Goal: Transaction & Acquisition: Purchase product/service

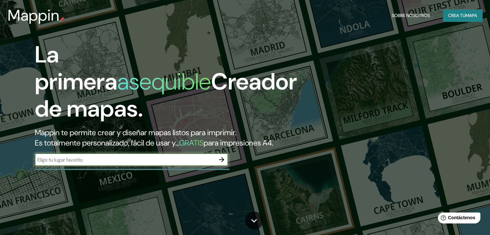
click at [102, 164] on div "​" at bounding box center [131, 159] width 193 height 13
type input "tingo arequipa"
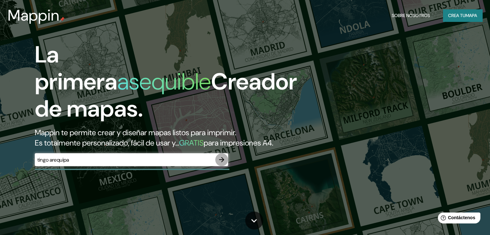
click at [220, 162] on icon "button" at bounding box center [221, 159] width 5 height 5
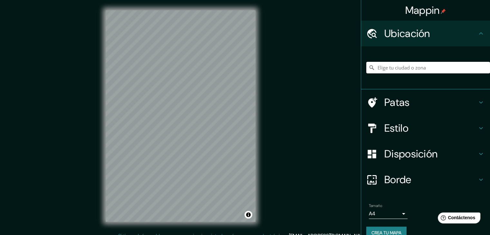
click at [441, 71] on input "Elige tu ciudad o zona" at bounding box center [428, 68] width 124 height 12
click at [466, 66] on input "Calle Tingo, [GEOGRAPHIC_DATA], [GEOGRAPHIC_DATA], [GEOGRAPHIC_DATA]" at bounding box center [428, 68] width 124 height 12
type input "Calle Tingo, [GEOGRAPHIC_DATA], [GEOGRAPHIC_DATA], [GEOGRAPHIC_DATA]"
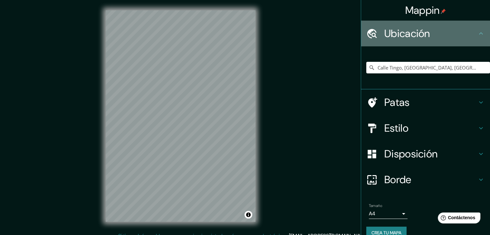
click at [435, 27] on h4 "Ubicación" at bounding box center [430, 33] width 93 height 13
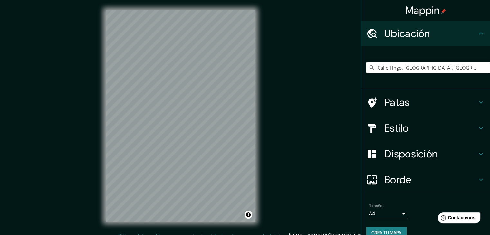
click at [477, 30] on icon at bounding box center [481, 34] width 8 height 8
click at [399, 66] on input "Calle Tingo, [GEOGRAPHIC_DATA], [GEOGRAPHIC_DATA], [GEOGRAPHIC_DATA]" at bounding box center [428, 68] width 124 height 12
click at [483, 67] on icon "Claro" at bounding box center [485, 68] width 4 height 4
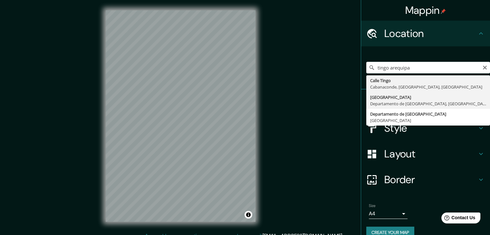
type input "[GEOGRAPHIC_DATA], [GEOGRAPHIC_DATA], [GEOGRAPHIC_DATA]"
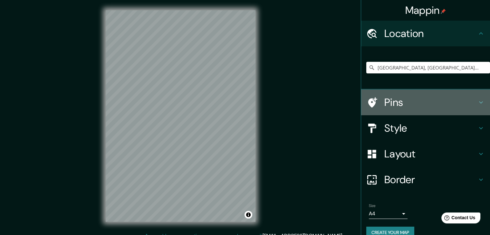
click at [477, 103] on icon at bounding box center [481, 103] width 8 height 8
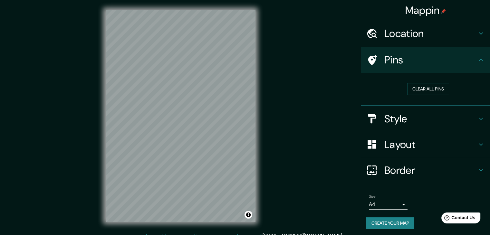
click at [477, 60] on icon at bounding box center [481, 60] width 8 height 8
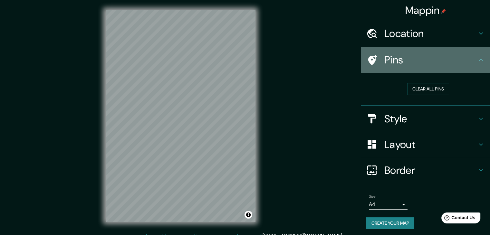
click at [479, 60] on icon at bounding box center [481, 60] width 4 height 2
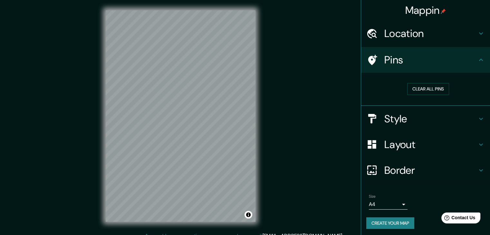
click at [477, 116] on icon at bounding box center [481, 119] width 8 height 8
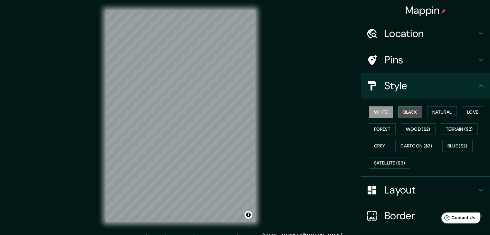
click at [409, 115] on button "Black" at bounding box center [410, 112] width 24 height 12
click at [382, 112] on button "White" at bounding box center [381, 112] width 24 height 12
click at [444, 116] on button "Natural" at bounding box center [442, 112] width 30 height 12
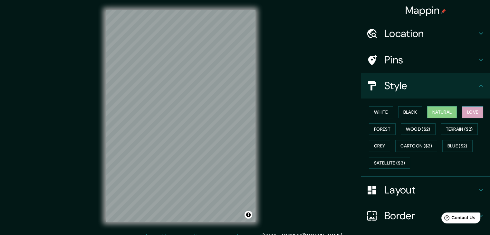
click at [469, 113] on button "Love" at bounding box center [472, 112] width 21 height 12
click at [379, 131] on button "Forest" at bounding box center [382, 129] width 27 height 12
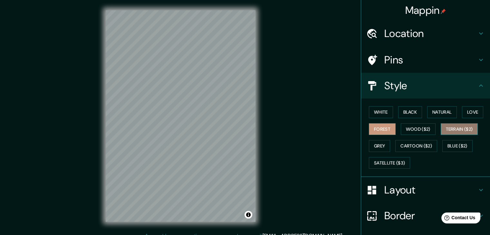
click at [447, 127] on button "Terrain ($2)" at bounding box center [458, 129] width 37 height 12
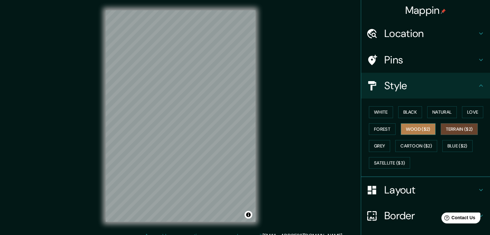
click at [418, 128] on button "Wood ($2)" at bounding box center [417, 129] width 35 height 12
click at [372, 140] on button "Grey" at bounding box center [379, 146] width 21 height 12
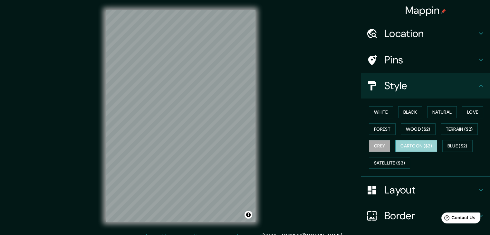
click at [407, 150] on button "Cartoon ($2)" at bounding box center [416, 146] width 42 height 12
click at [448, 142] on button "Blue ($2)" at bounding box center [457, 146] width 30 height 12
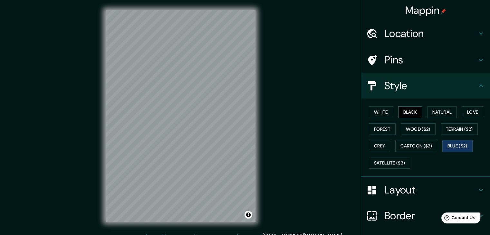
click at [409, 112] on button "Black" at bounding box center [410, 112] width 24 height 12
click at [432, 113] on button "Natural" at bounding box center [442, 112] width 30 height 12
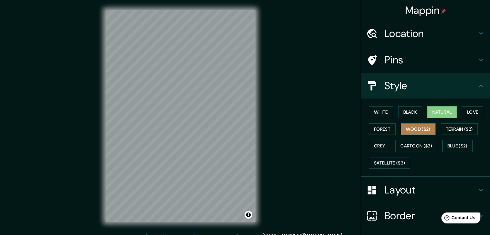
click at [403, 127] on button "Wood ($2)" at bounding box center [417, 129] width 35 height 12
click at [435, 110] on button "Natural" at bounding box center [442, 112] width 30 height 12
click at [411, 131] on button "Wood ($2)" at bounding box center [417, 129] width 35 height 12
